Goal: Task Accomplishment & Management: Manage account settings

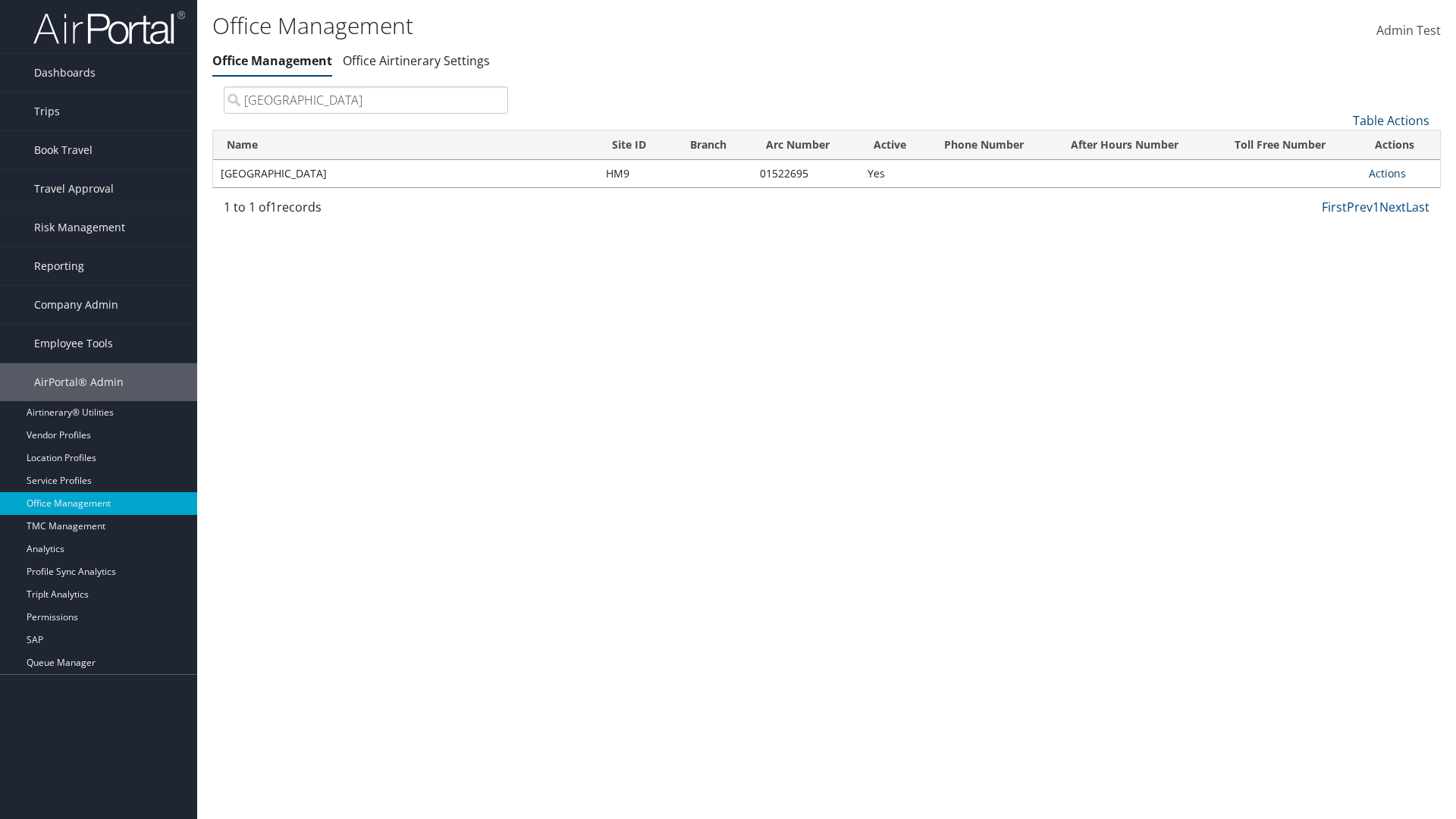
type input "[GEOGRAPHIC_DATA]"
click at [1386, 173] on link "Actions" at bounding box center [1386, 173] width 37 height 14
click at [1336, 246] on link "Manage Banner Ads" at bounding box center [1337, 246] width 128 height 25
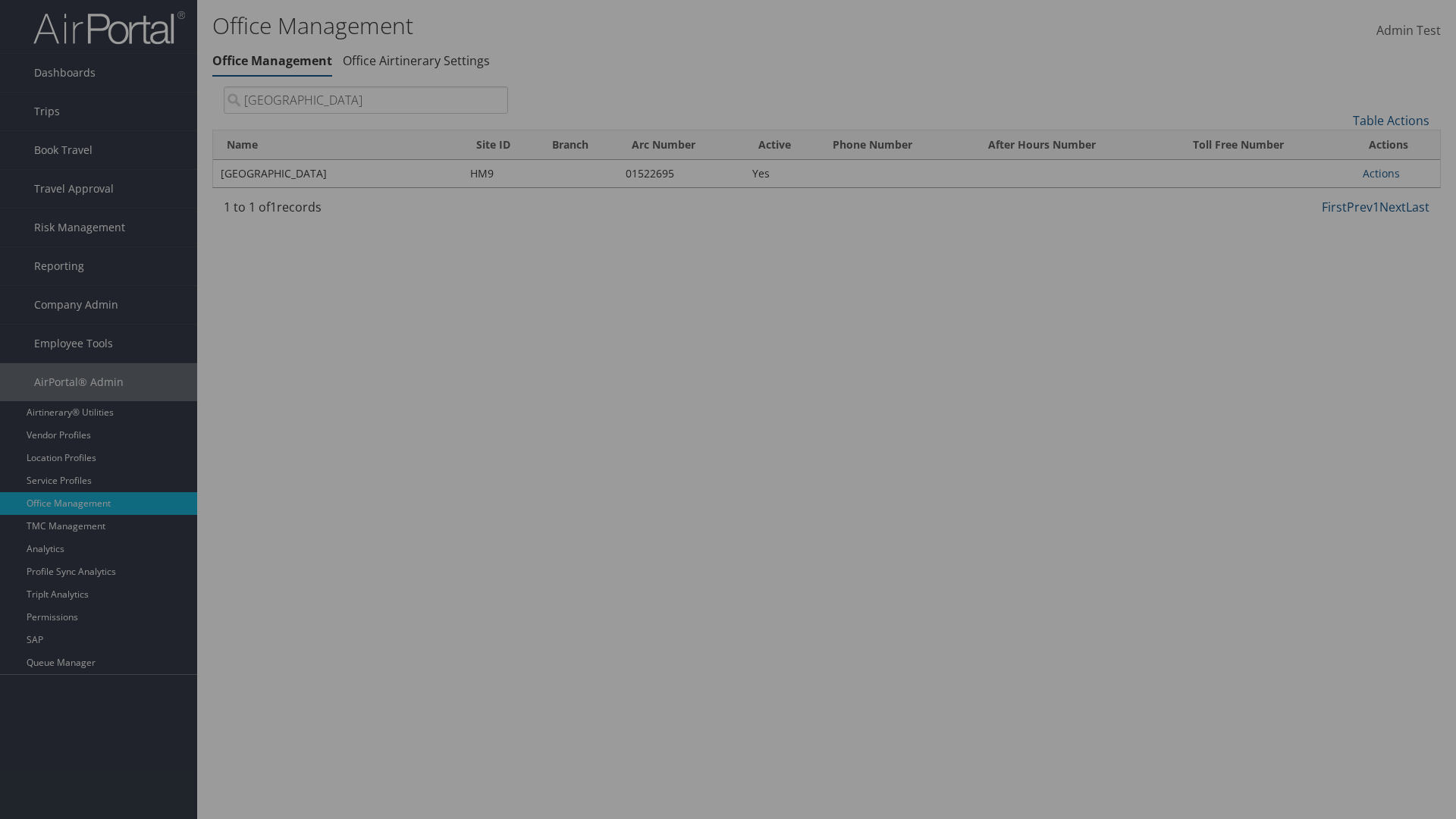
click at [0, 0] on link "Table Actions" at bounding box center [0, 0] width 0 height 0
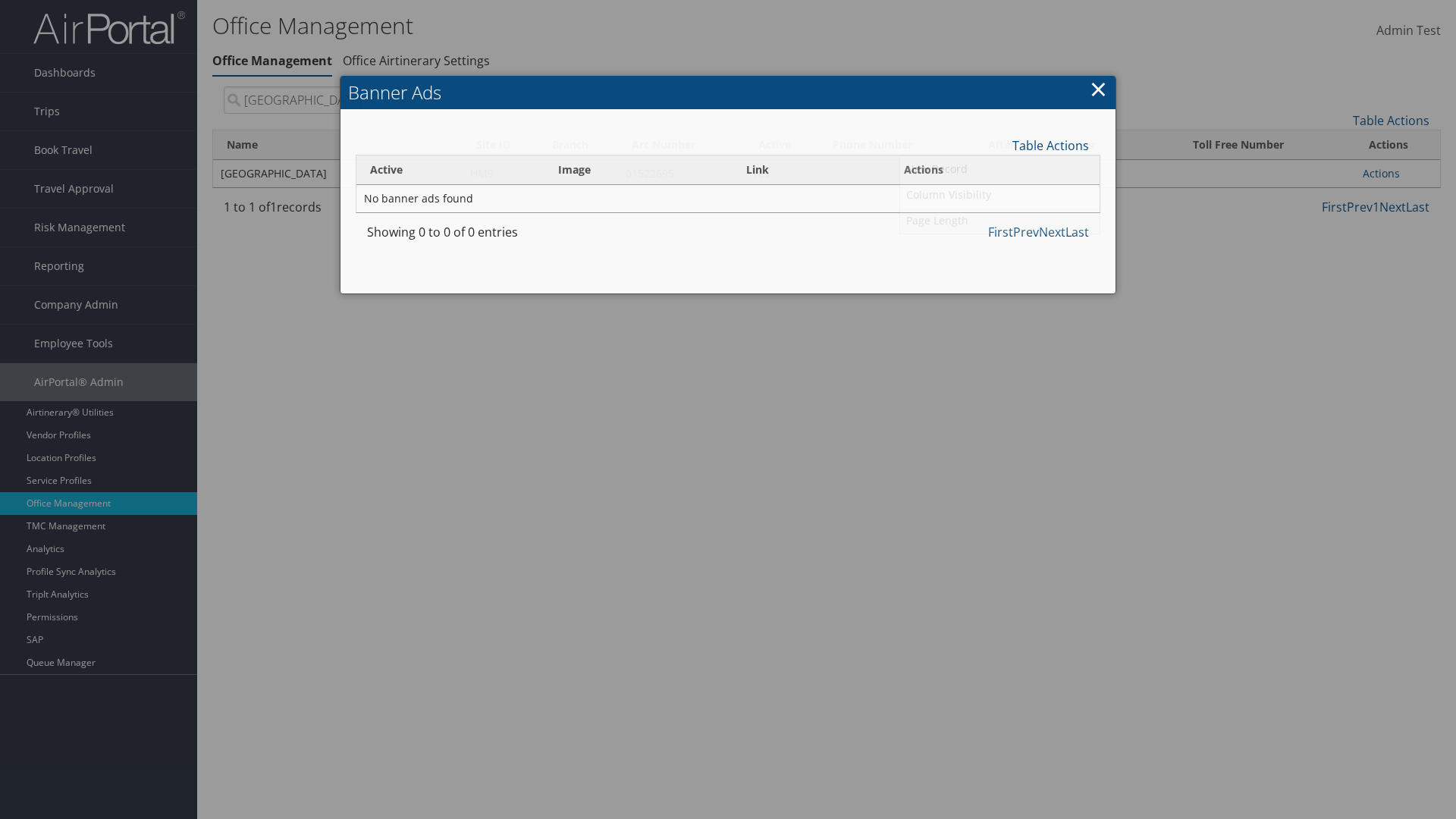
click at [1000, 220] on link "Page Length" at bounding box center [999, 220] width 199 height 25
click at [1000, 195] on link "25" at bounding box center [999, 196] width 199 height 25
click at [1050, 145] on link "Table Actions" at bounding box center [1050, 146] width 76 height 17
click at [1000, 220] on link "Page Length" at bounding box center [999, 220] width 199 height 25
click at [1000, 222] on link "50" at bounding box center [999, 222] width 199 height 25
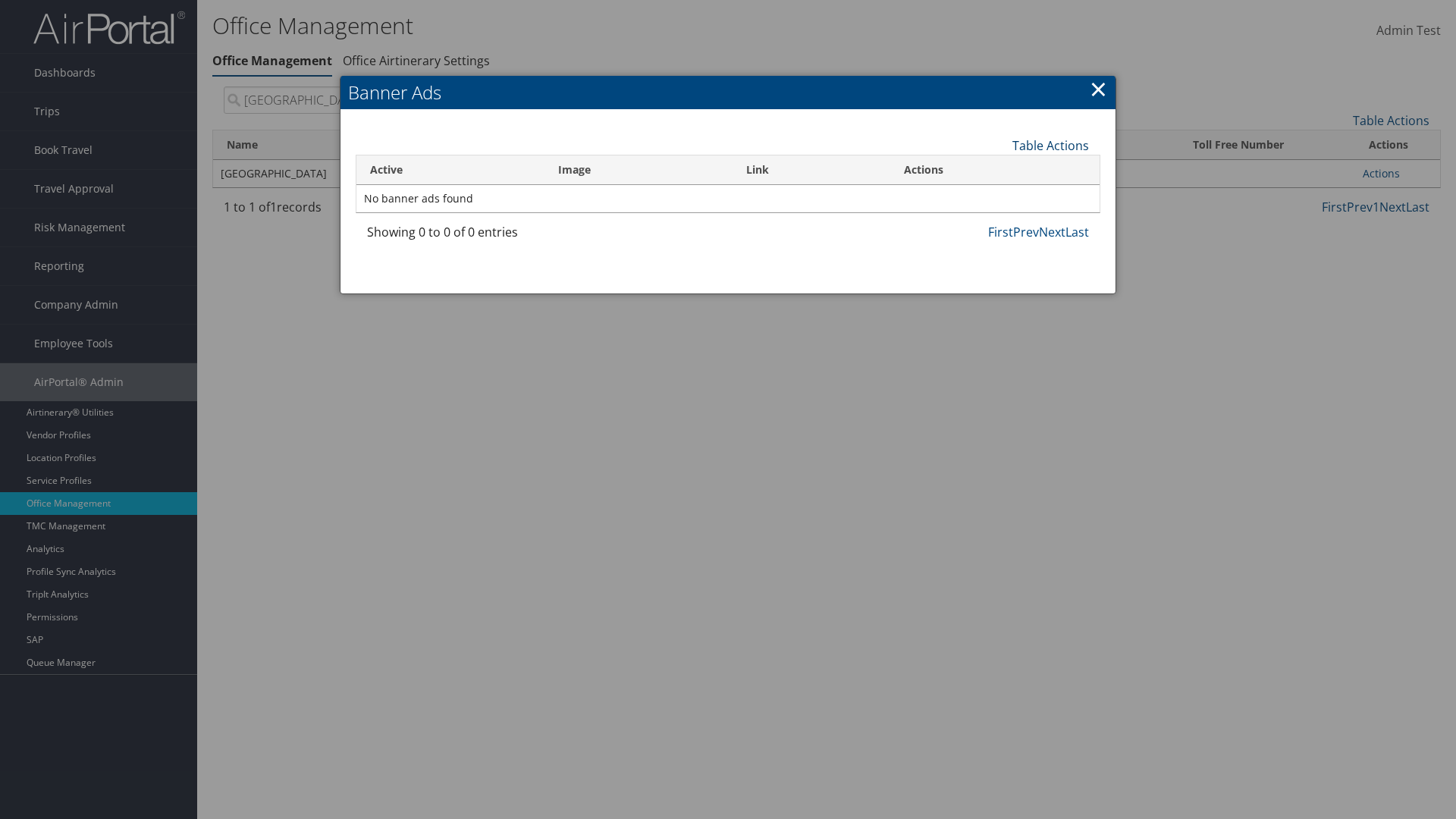
click at [1050, 145] on link "Table Actions" at bounding box center [1050, 146] width 76 height 17
click at [1000, 220] on link "Page Length" at bounding box center [999, 220] width 199 height 25
click at [1000, 247] on link "100" at bounding box center [999, 247] width 199 height 25
click at [1050, 145] on link "Table Actions" at bounding box center [1050, 146] width 76 height 17
